Goal: Task Accomplishment & Management: Manage account settings

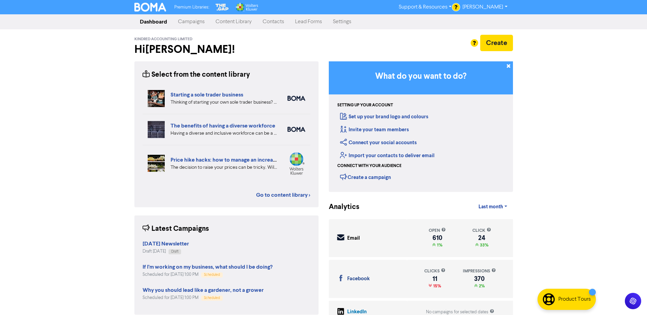
click at [275, 27] on link "Contacts" at bounding box center [273, 22] width 32 height 14
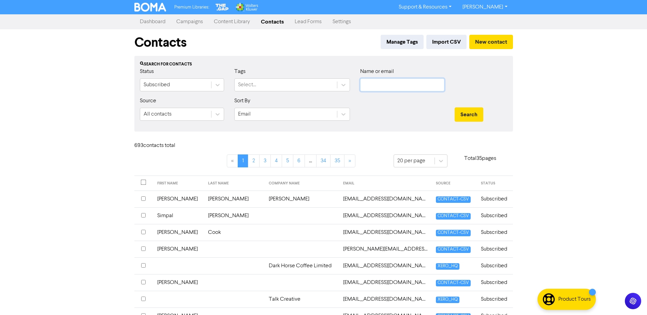
drag, startPoint x: 376, startPoint y: 79, endPoint x: 219, endPoint y: 179, distance: 186.5
click at [376, 79] on input "text" at bounding box center [402, 84] width 84 height 13
click at [369, 83] on input "text" at bounding box center [402, 84] width 84 height 13
paste input "[PERSON_NAME][EMAIL_ADDRESS][DOMAIN_NAME]"
type input "[PERSON_NAME][EMAIL_ADDRESS][DOMAIN_NAME]"
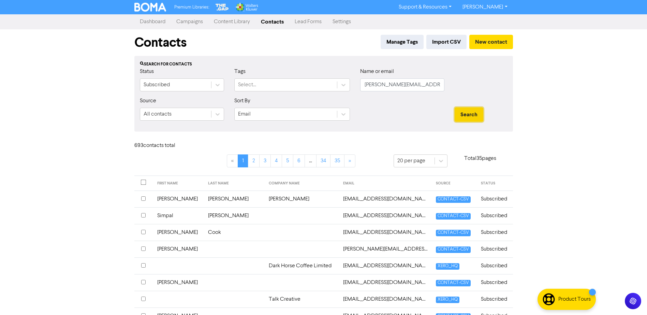
click at [466, 117] on button "Search" at bounding box center [469, 114] width 29 height 14
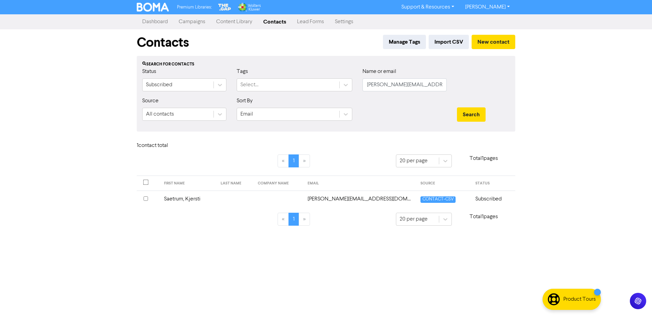
click at [478, 201] on td "Subscribed" at bounding box center [493, 199] width 44 height 17
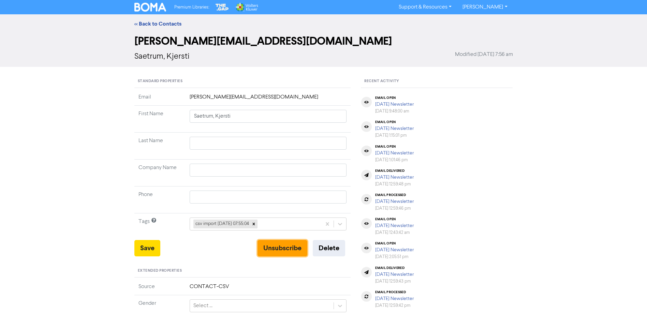
click at [297, 248] on button "Unsubscribe" at bounding box center [282, 248] width 50 height 16
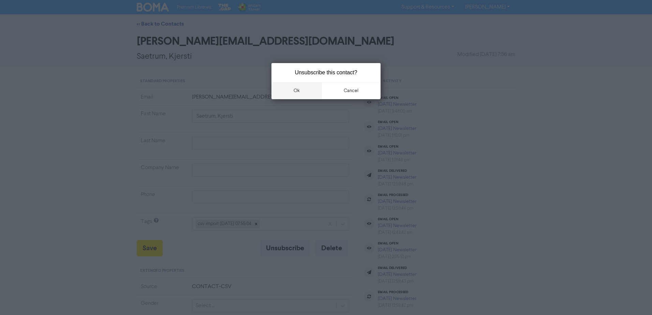
click at [300, 91] on button "ok" at bounding box center [296, 90] width 50 height 17
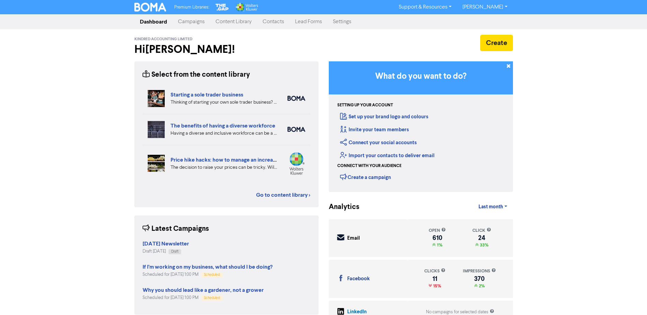
click at [280, 24] on link "Contacts" at bounding box center [273, 22] width 32 height 14
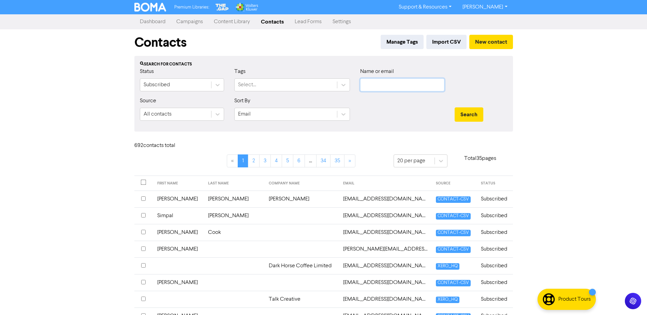
click at [368, 85] on input "text" at bounding box center [402, 84] width 84 height 13
paste input "[PERSON_NAME][EMAIL_ADDRESS][PERSON_NAME][DOMAIN_NAME]"
type input "[PERSON_NAME][EMAIL_ADDRESS][PERSON_NAME][DOMAIN_NAME]"
click at [466, 113] on button "Search" at bounding box center [469, 114] width 29 height 14
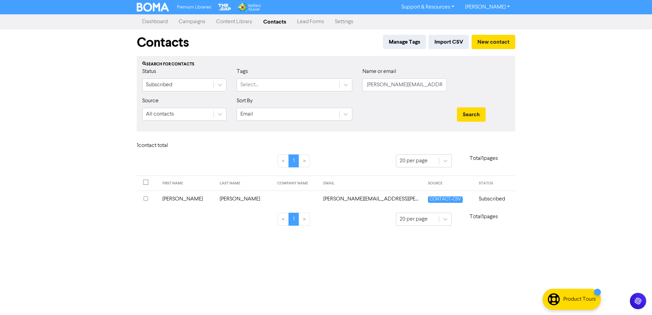
click at [171, 199] on td "[PERSON_NAME]" at bounding box center [187, 199] width 58 height 17
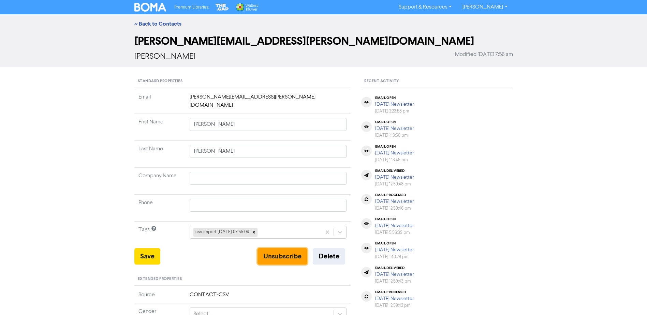
click at [268, 248] on button "Unsubscribe" at bounding box center [282, 256] width 50 height 16
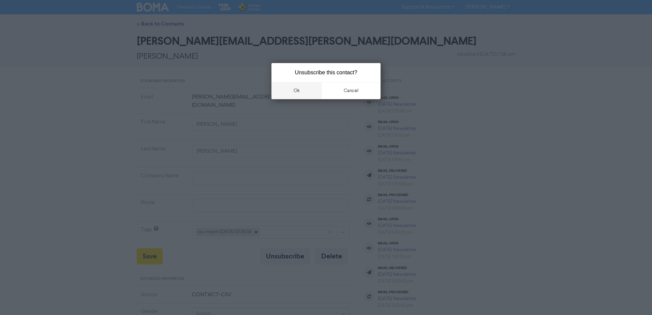
click at [295, 86] on button "ok" at bounding box center [296, 90] width 50 height 17
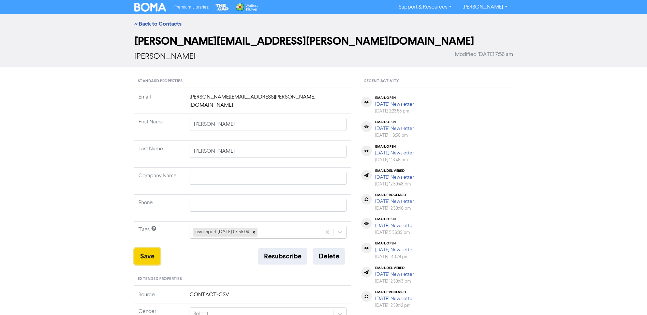
click at [154, 255] on button "Save" at bounding box center [147, 256] width 26 height 16
click at [160, 23] on link "<< Back to Contacts" at bounding box center [157, 23] width 47 height 7
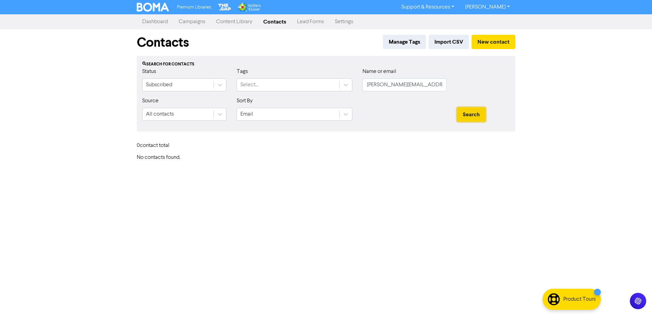
click at [477, 119] on button "Search" at bounding box center [471, 114] width 29 height 14
drag, startPoint x: 423, startPoint y: 85, endPoint x: 352, endPoint y: 86, distance: 70.9
click at [352, 86] on div "Status Subscribed Tags Select... Name or email [PERSON_NAME][EMAIL_ADDRESS][PER…" at bounding box center [326, 82] width 378 height 29
type input "k"
click at [457, 107] on button "Search" at bounding box center [471, 114] width 29 height 14
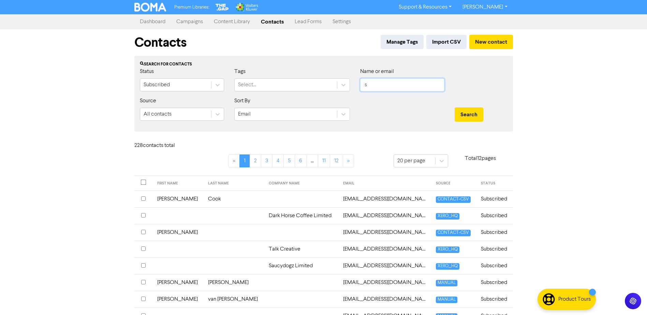
click at [380, 86] on input "s" at bounding box center [402, 84] width 84 height 13
click at [455, 107] on button "Search" at bounding box center [469, 114] width 29 height 14
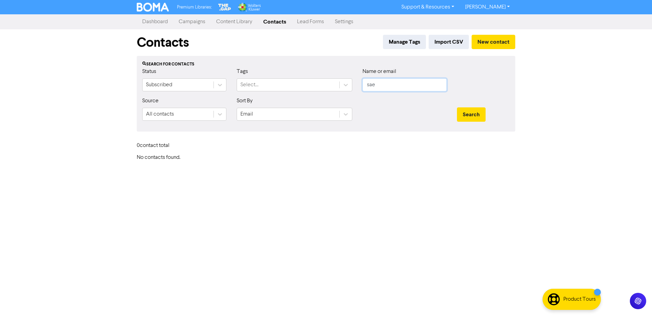
type input "sae"
click at [457, 107] on button "Search" at bounding box center [471, 114] width 29 height 14
drag, startPoint x: 389, startPoint y: 84, endPoint x: 358, endPoint y: 94, distance: 33.1
click at [358, 94] on div "Name or email sae" at bounding box center [404, 82] width 94 height 29
paste input "[PERSON_NAME][EMAIL_ADDRESS][PERSON_NAME][DOMAIN_NAME]"
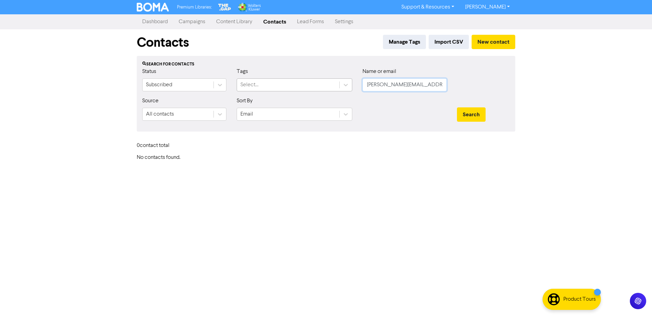
drag, startPoint x: 429, startPoint y: 82, endPoint x: 338, endPoint y: 90, distance: 92.0
click at [350, 94] on div "Status Subscribed Tags Select... Name or email [PERSON_NAME][EMAIL_ADDRESS][PER…" at bounding box center [326, 82] width 378 height 29
type input "s"
click at [378, 90] on input "text" at bounding box center [404, 84] width 84 height 13
click at [371, 84] on input "text" at bounding box center [404, 84] width 84 height 13
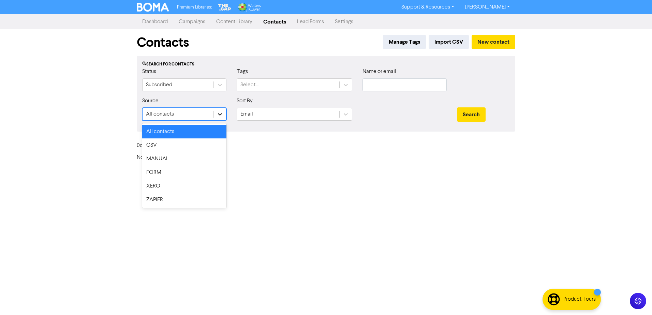
click at [223, 116] on icon at bounding box center [220, 114] width 7 height 7
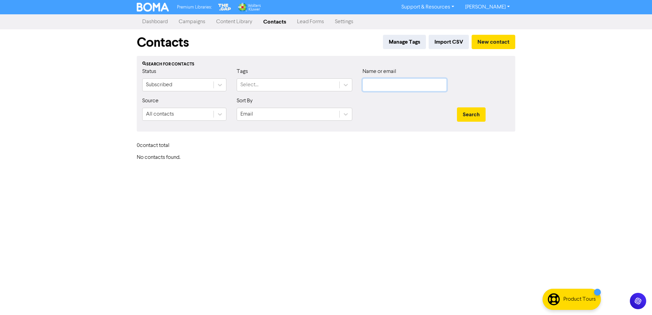
click at [376, 81] on input "text" at bounding box center [404, 84] width 84 height 13
click at [457, 107] on button "Search" at bounding box center [471, 114] width 29 height 14
drag, startPoint x: 389, startPoint y: 83, endPoint x: 326, endPoint y: 91, distance: 63.6
click at [347, 87] on div "Status Subscribed Tags Select... Name or email saetrum" at bounding box center [326, 82] width 378 height 29
click at [457, 107] on button "Search" at bounding box center [471, 114] width 29 height 14
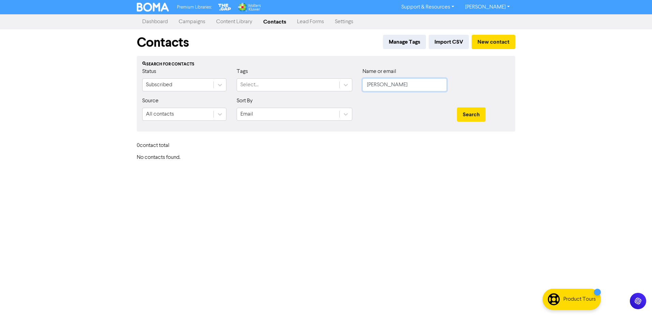
type input "[PERSON_NAME]"
click at [457, 107] on button "Search" at bounding box center [471, 114] width 29 height 14
drag, startPoint x: 371, startPoint y: 89, endPoint x: 355, endPoint y: 85, distance: 17.0
click at [355, 85] on div "Status Subscribed Tags Select... Name or email [PERSON_NAME]" at bounding box center [326, 82] width 378 height 29
paste input "[PERSON_NAME][EMAIL_ADDRESS][DOMAIN_NAME]"
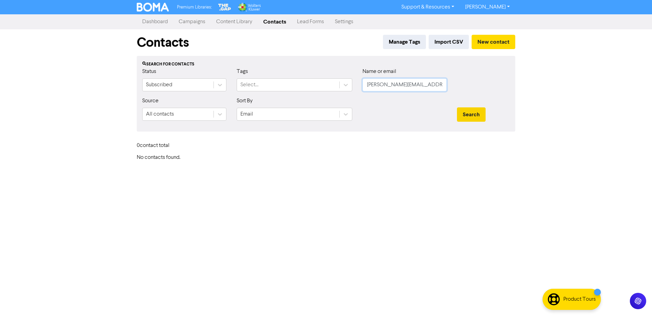
type input "[PERSON_NAME][EMAIL_ADDRESS][DOMAIN_NAME]"
click at [463, 113] on button "Search" at bounding box center [471, 114] width 29 height 14
